Goal: Information Seeking & Learning: Learn about a topic

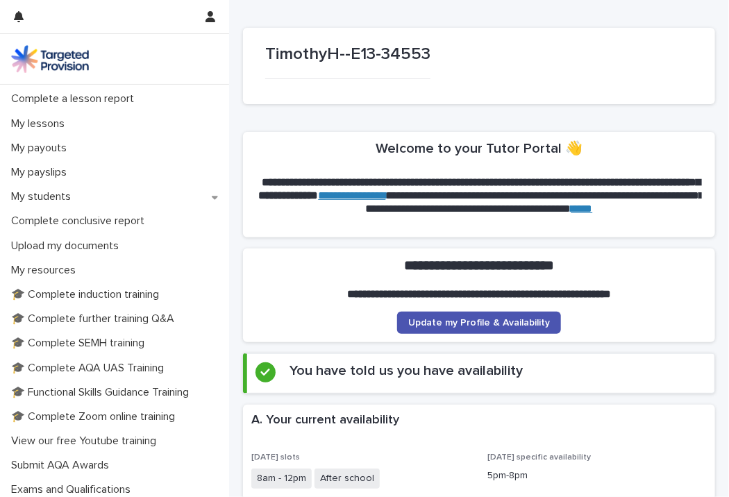
scroll to position [166, 0]
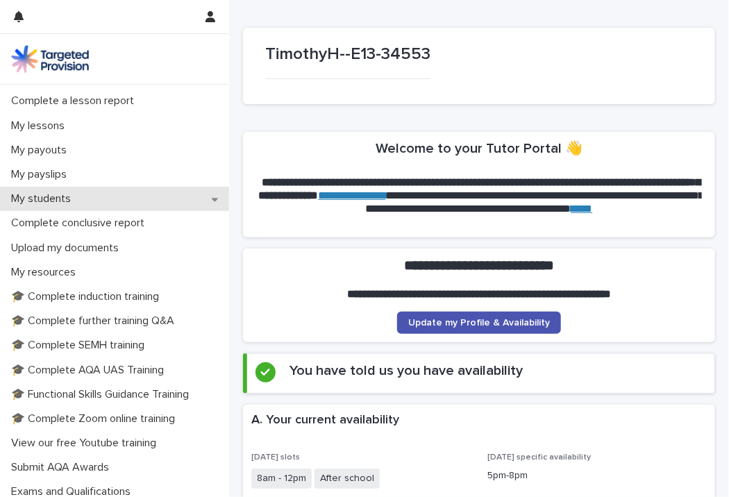
click at [47, 195] on p "My students" at bounding box center [44, 198] width 76 height 13
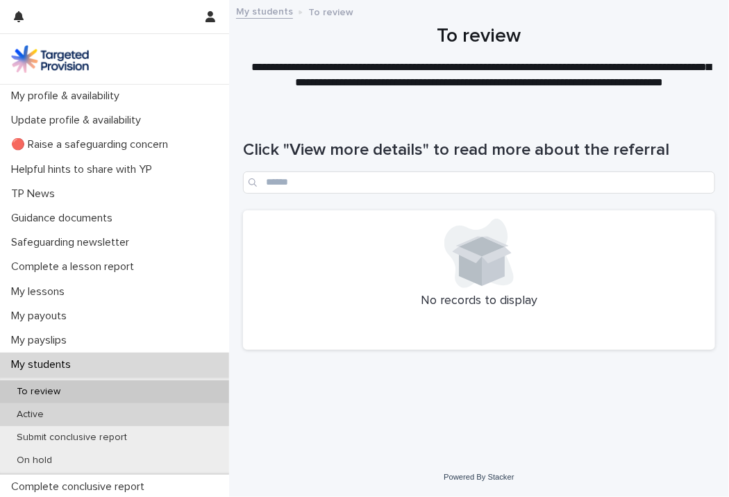
click at [49, 412] on p "Active" at bounding box center [30, 415] width 49 height 12
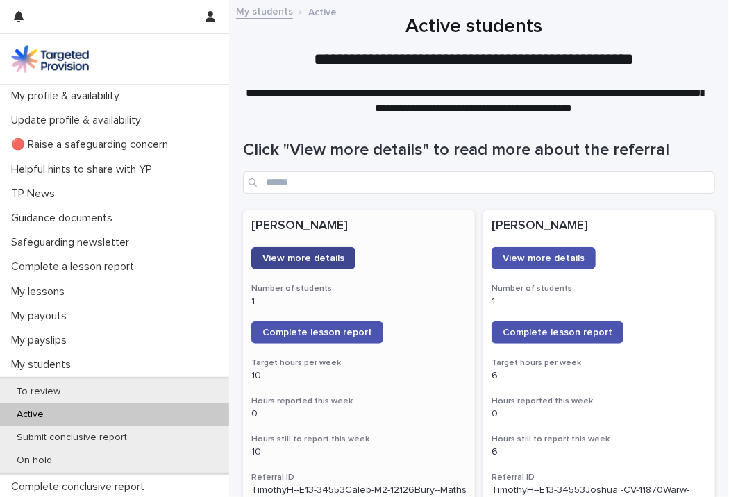
click at [328, 258] on span "View more details" at bounding box center [303, 258] width 82 height 10
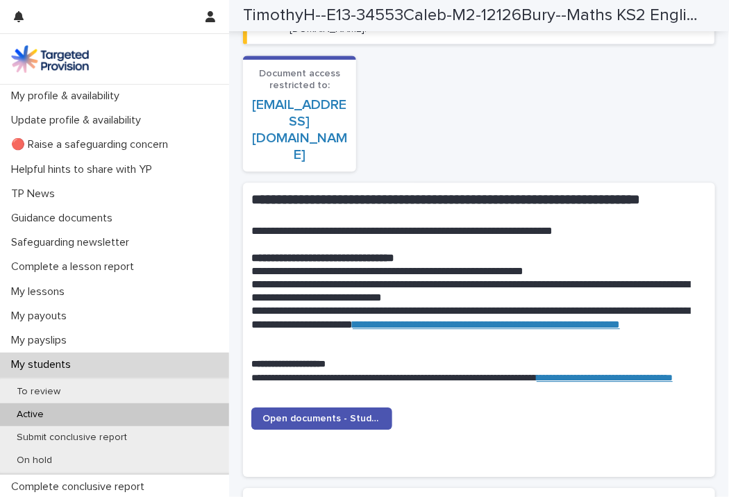
scroll to position [1222, 0]
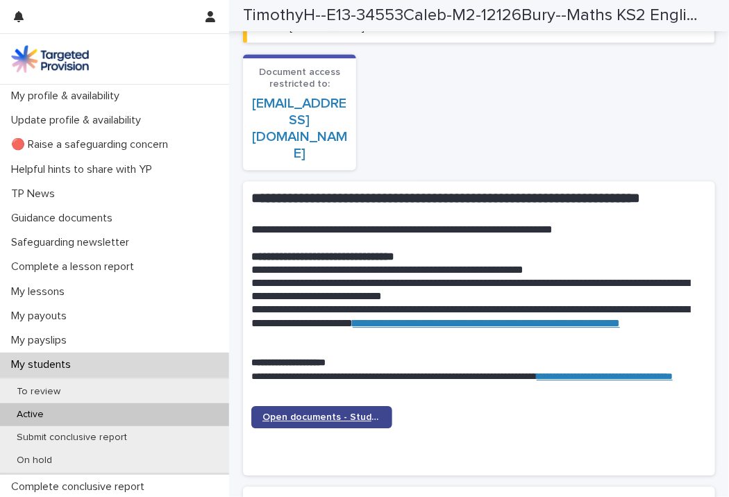
click at [349, 412] on span "Open documents - Student 1" at bounding box center [321, 417] width 119 height 10
click at [321, 412] on span "Open documents - Student 1" at bounding box center [321, 417] width 119 height 10
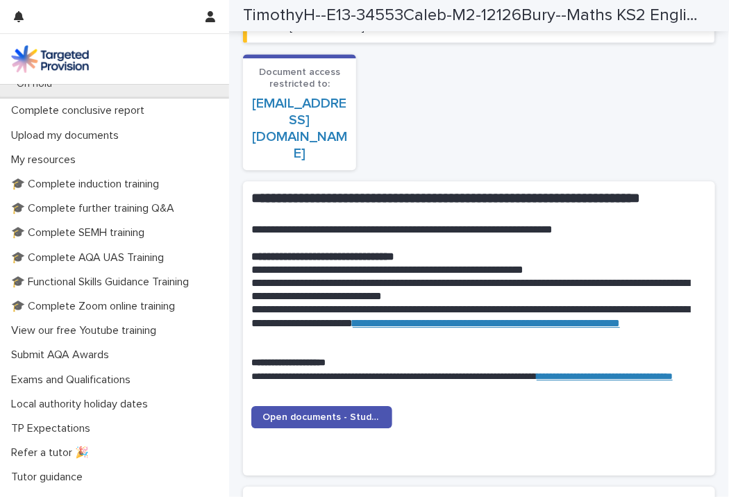
scroll to position [393, 0]
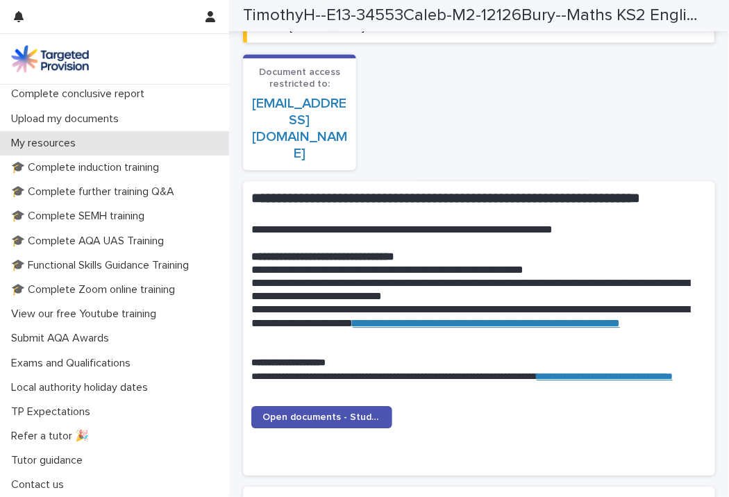
click at [61, 140] on p "My resources" at bounding box center [46, 143] width 81 height 13
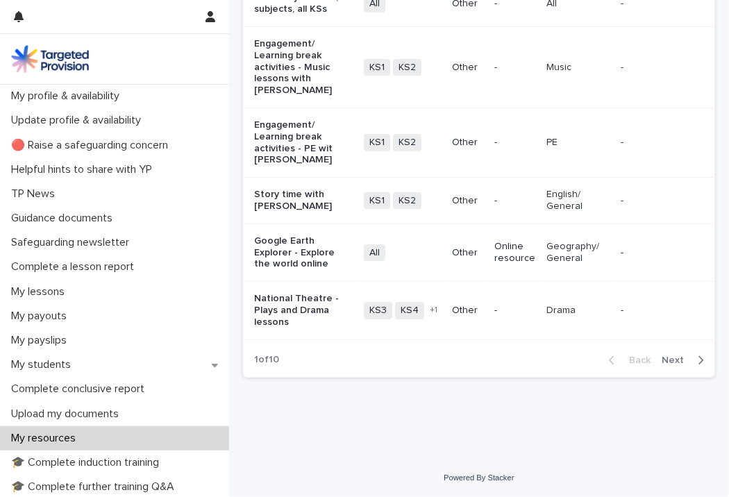
scroll to position [1988, 0]
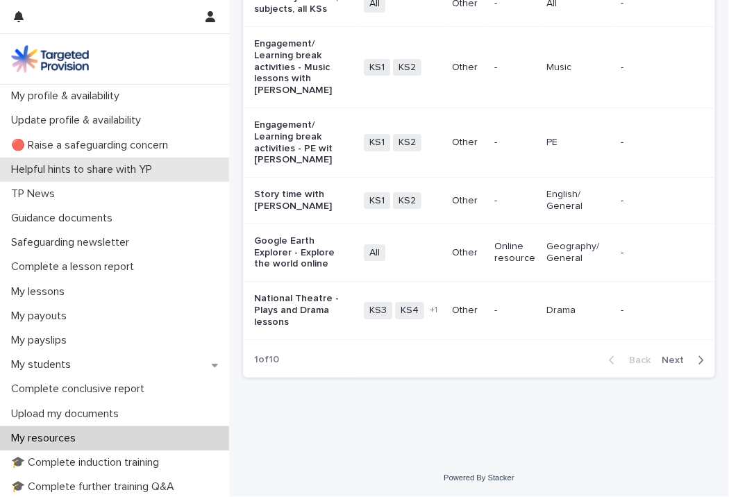
click at [99, 171] on p "Helpful hints to share with YP" at bounding box center [85, 169] width 158 height 13
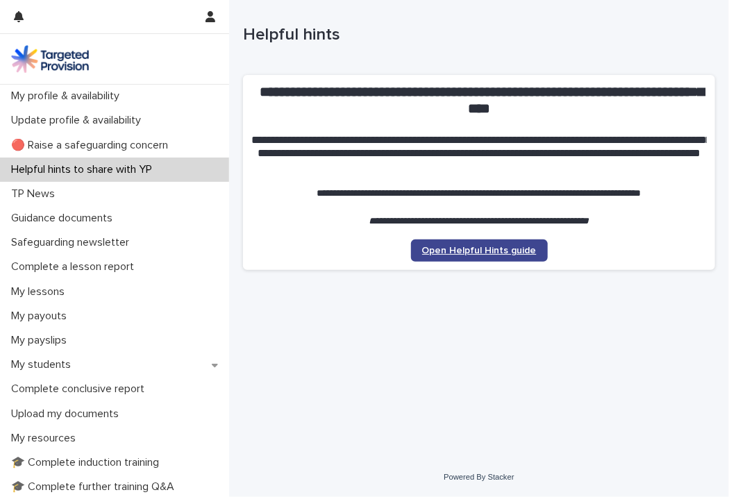
click at [484, 252] on span "Open Helpful Hints guide" at bounding box center [479, 251] width 115 height 10
